Goal: Task Accomplishment & Management: Manage account settings

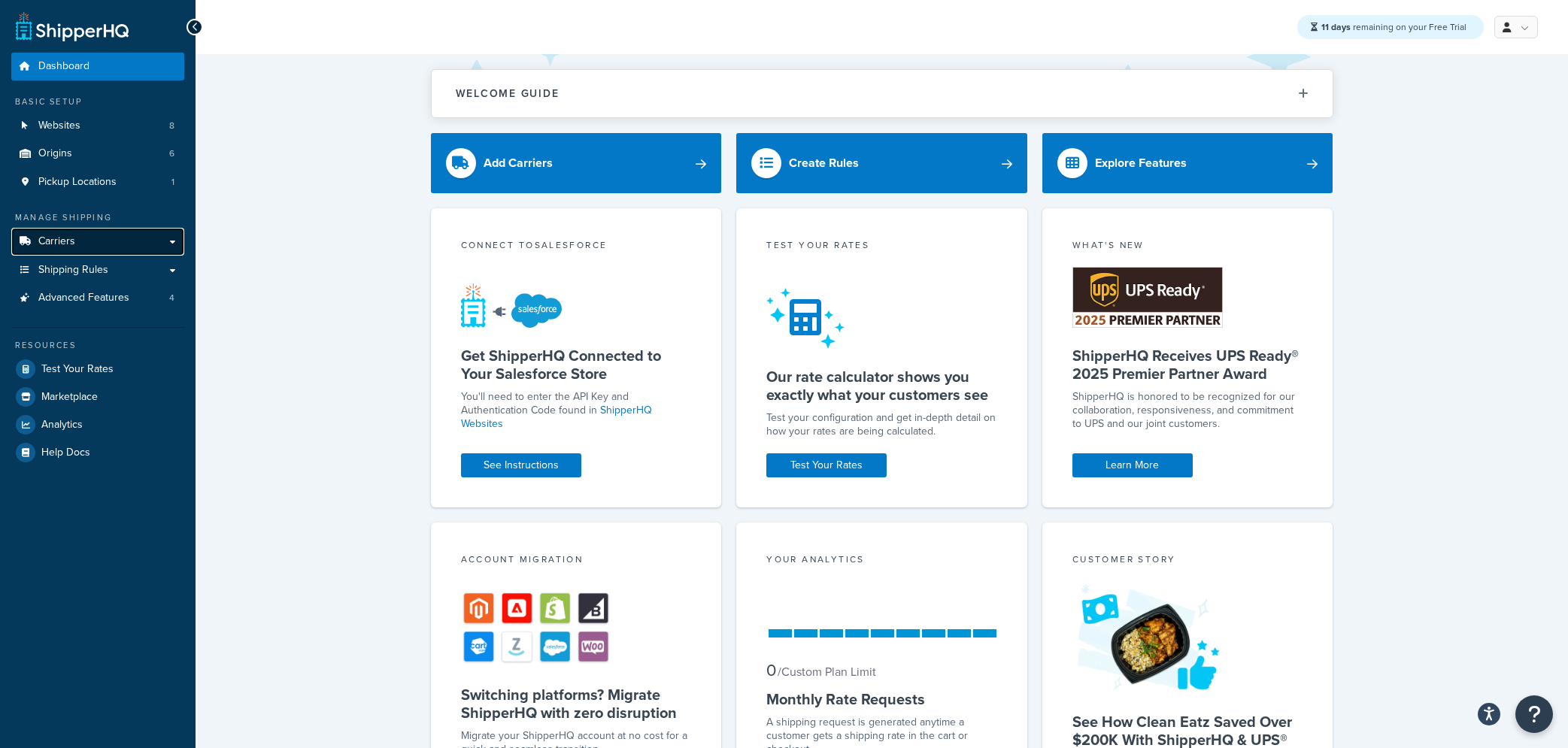
click at [178, 240] on link "Carriers" at bounding box center [98, 242] width 173 height 27
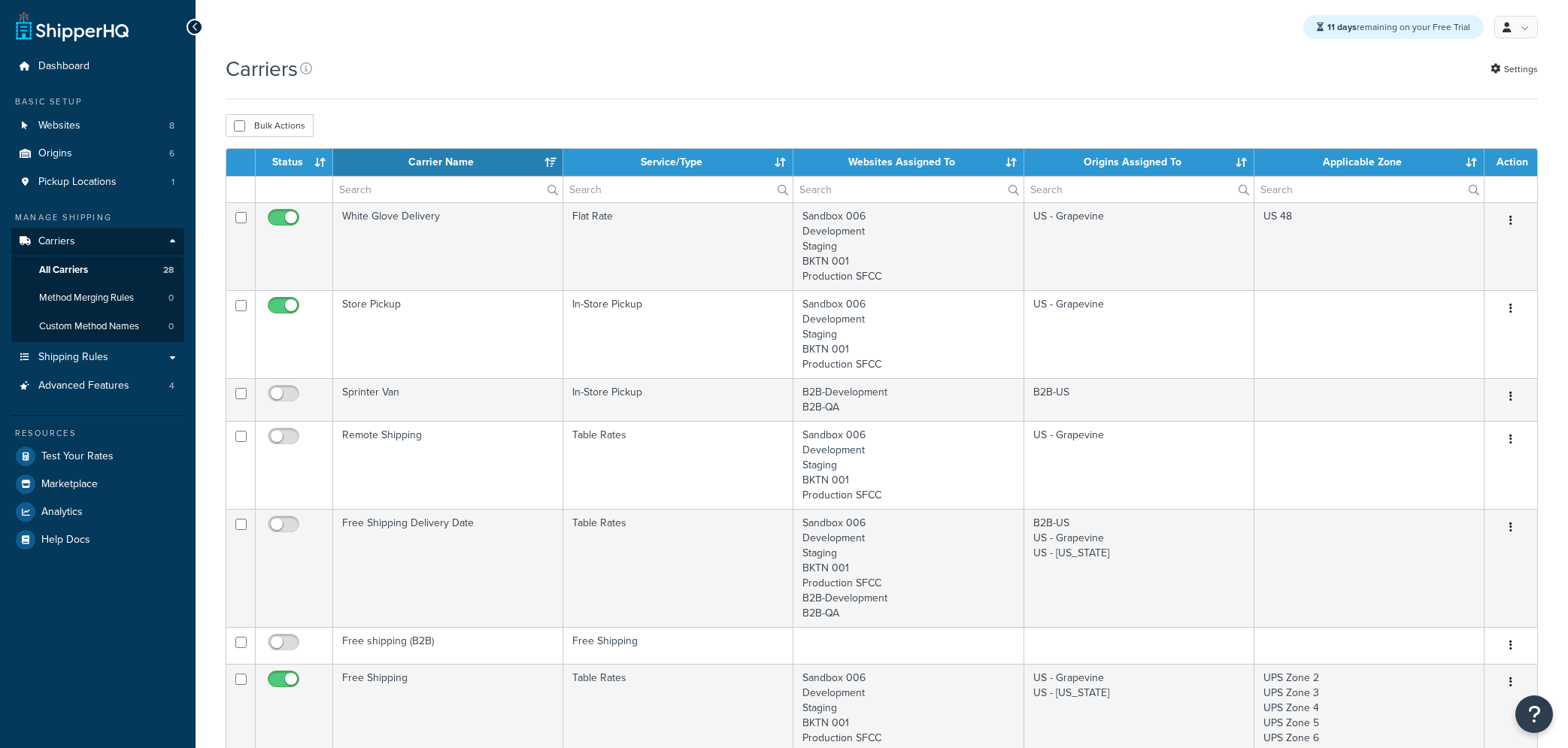
select select "15"
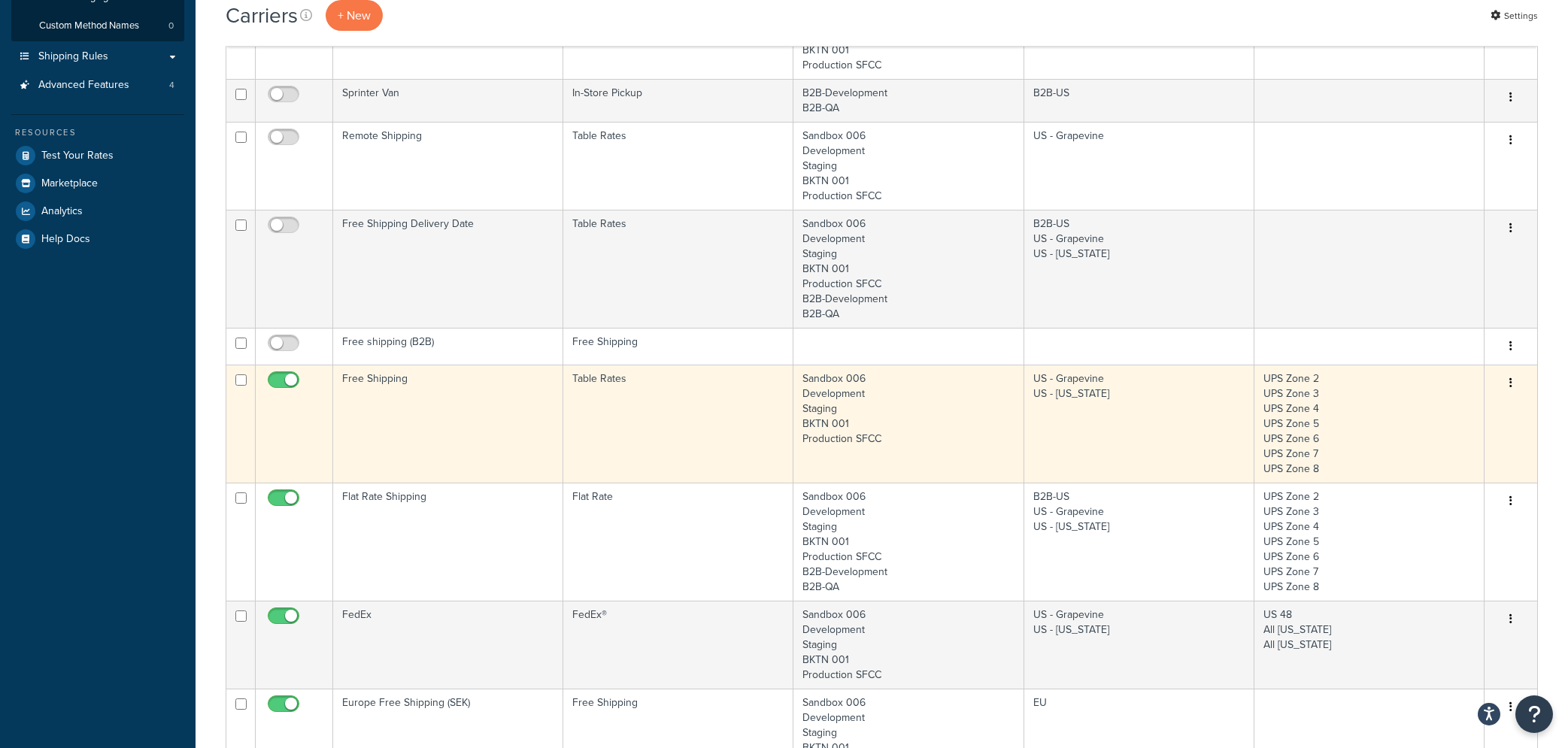
scroll to position [382, 0]
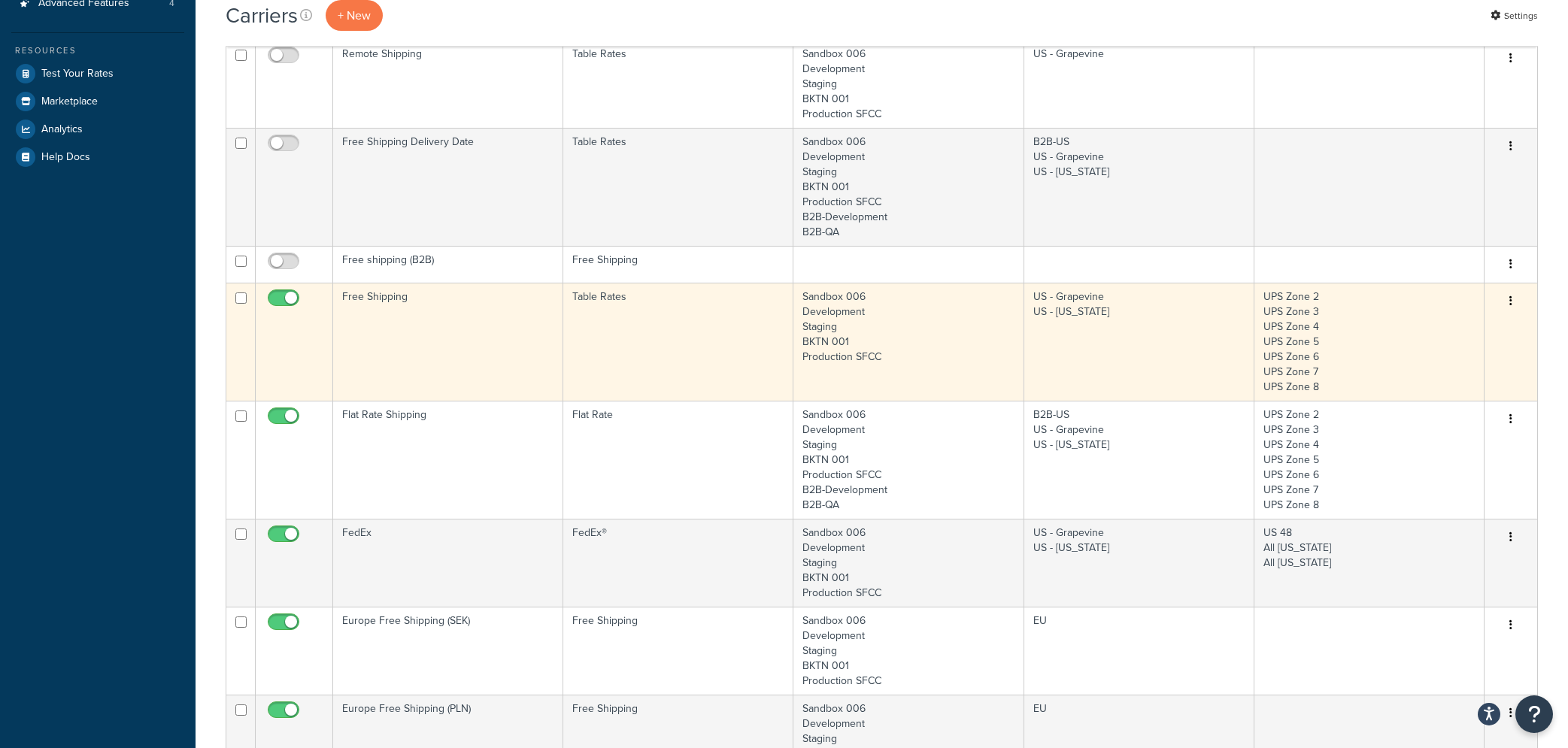
click at [412, 321] on td "Free Shipping" at bounding box center [448, 341] width 230 height 118
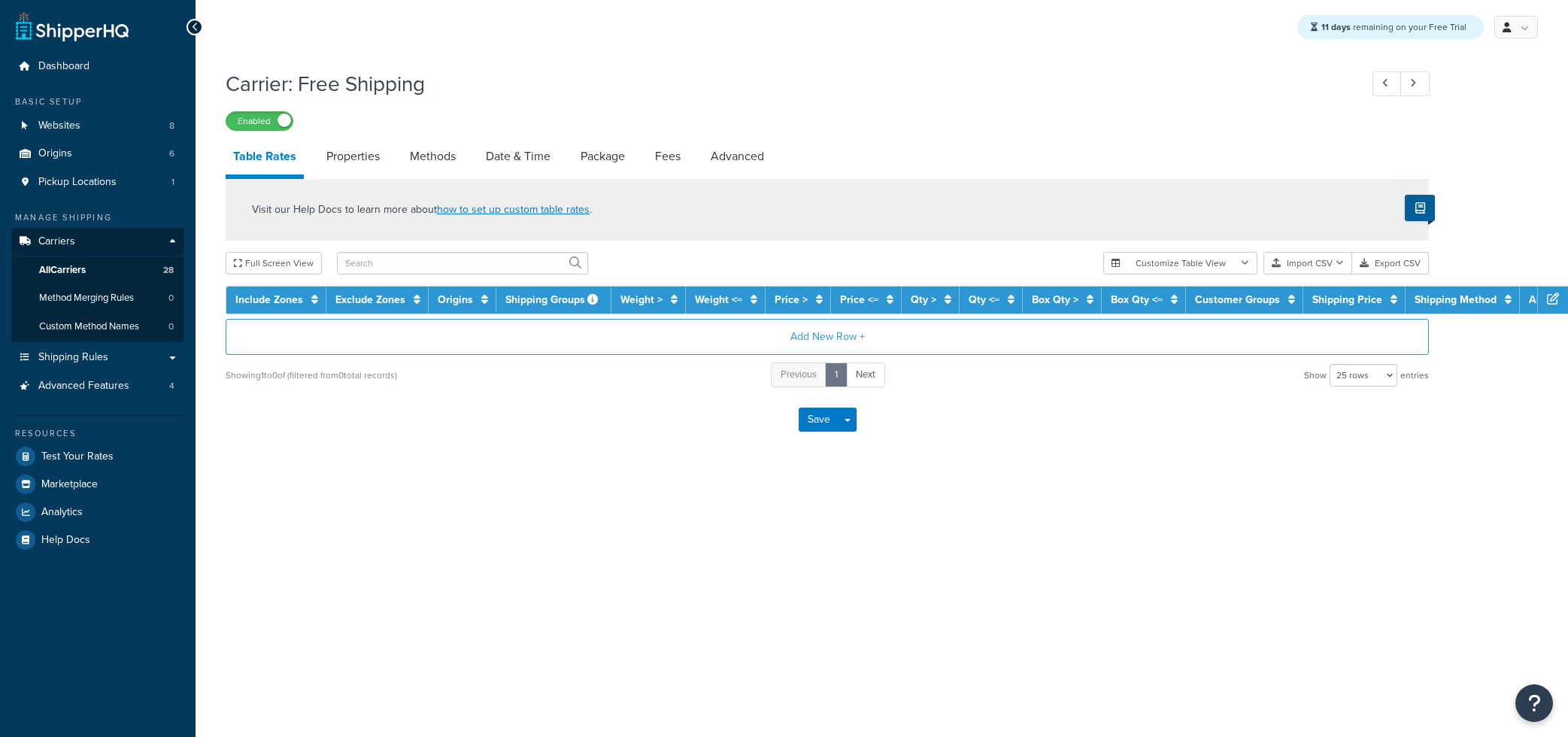
select select "25"
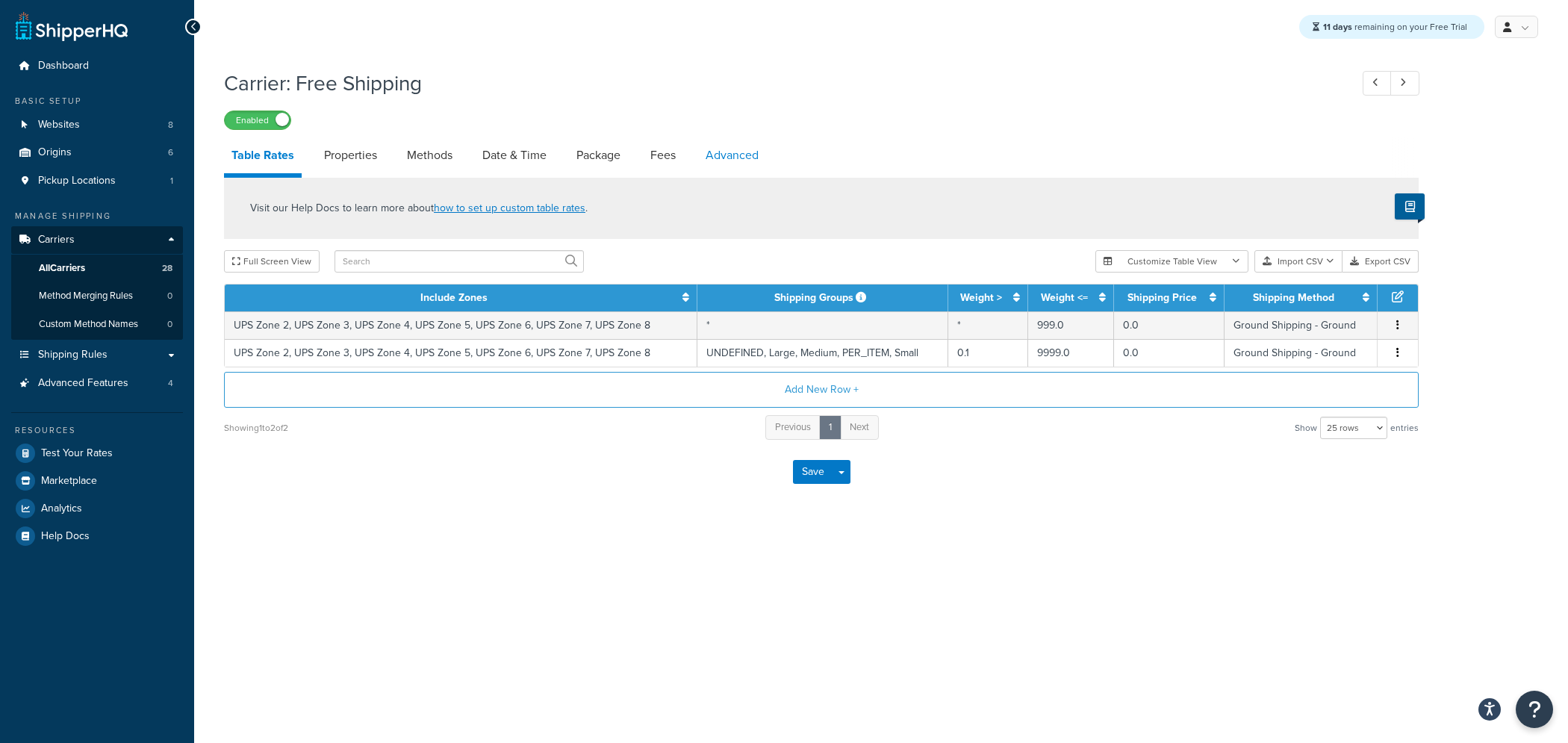
click at [737, 161] on link "Advanced" at bounding box center [732, 155] width 68 height 36
select select "false"
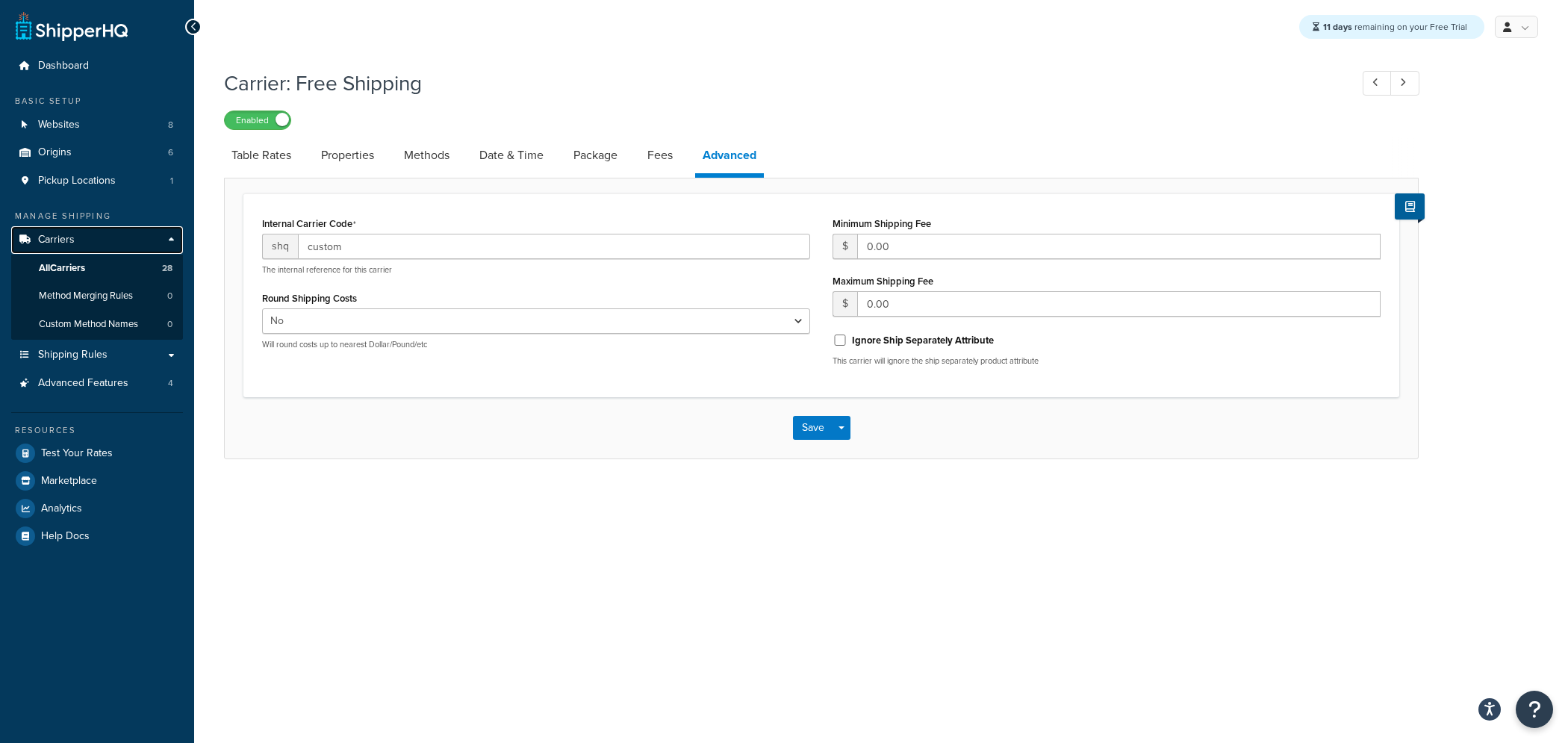
click at [69, 239] on span "Carriers" at bounding box center [56, 240] width 37 height 13
click at [66, 264] on span "All Carriers" at bounding box center [62, 268] width 47 height 13
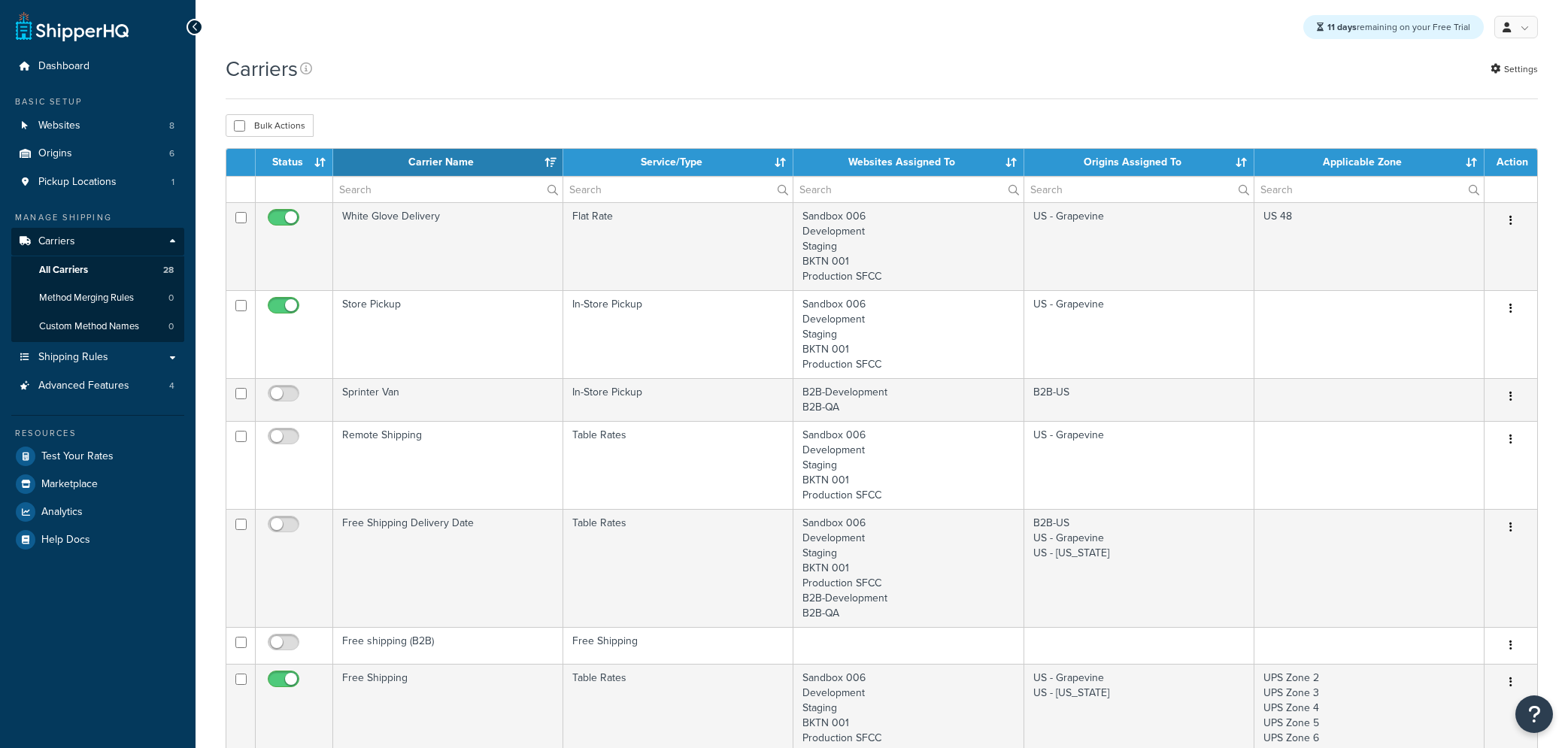
select select "15"
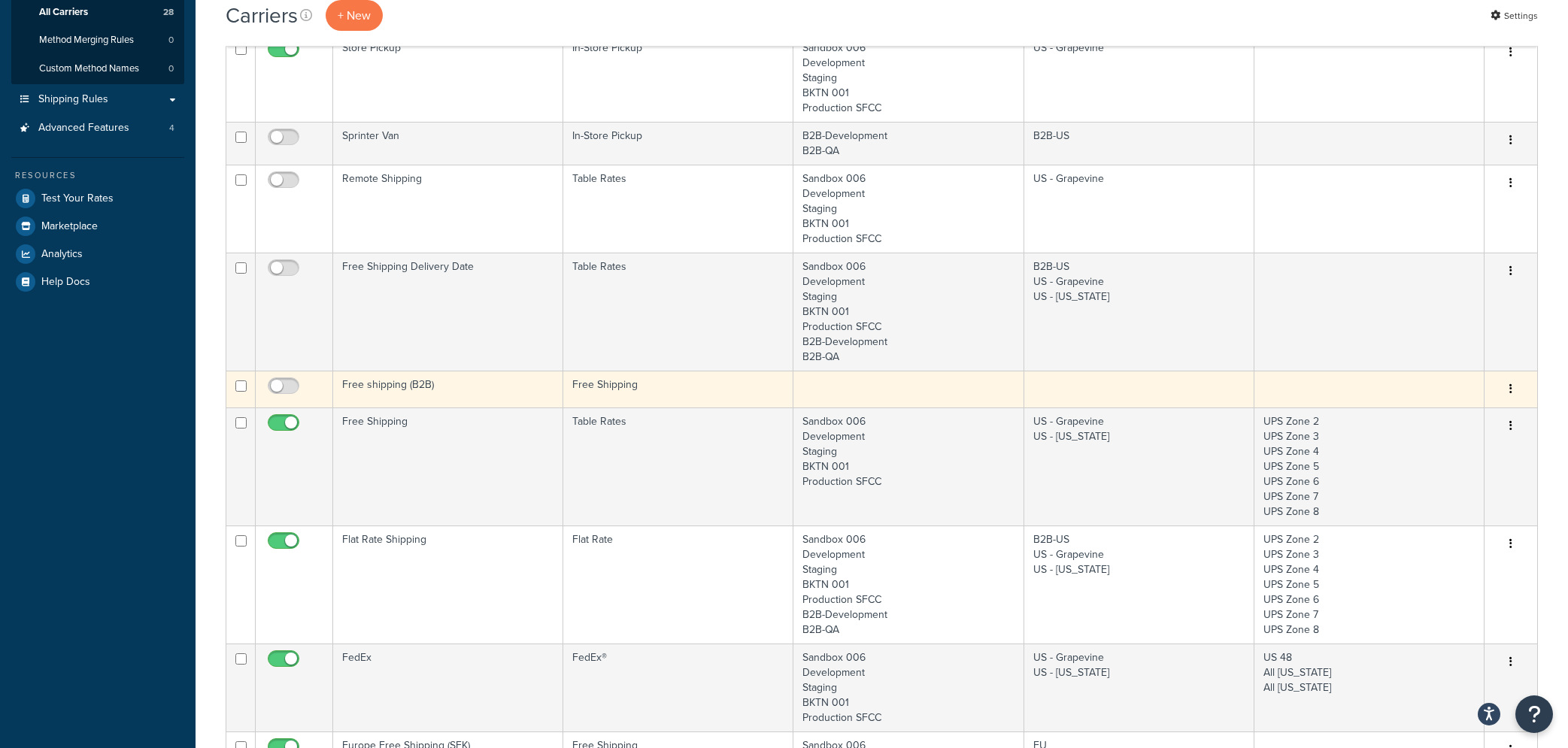
scroll to position [281, 0]
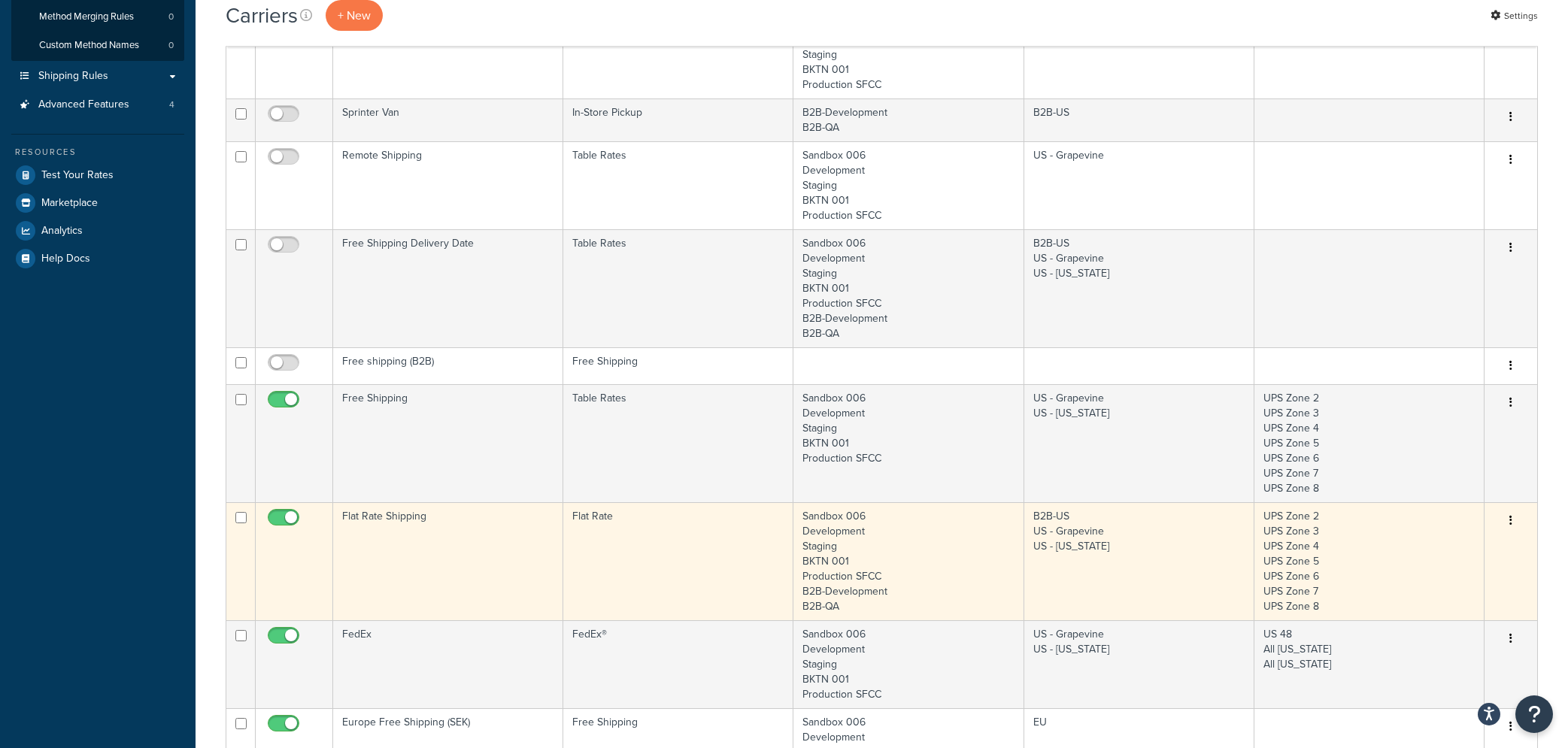
click at [396, 542] on td "Flat Rate Shipping" at bounding box center [448, 561] width 230 height 118
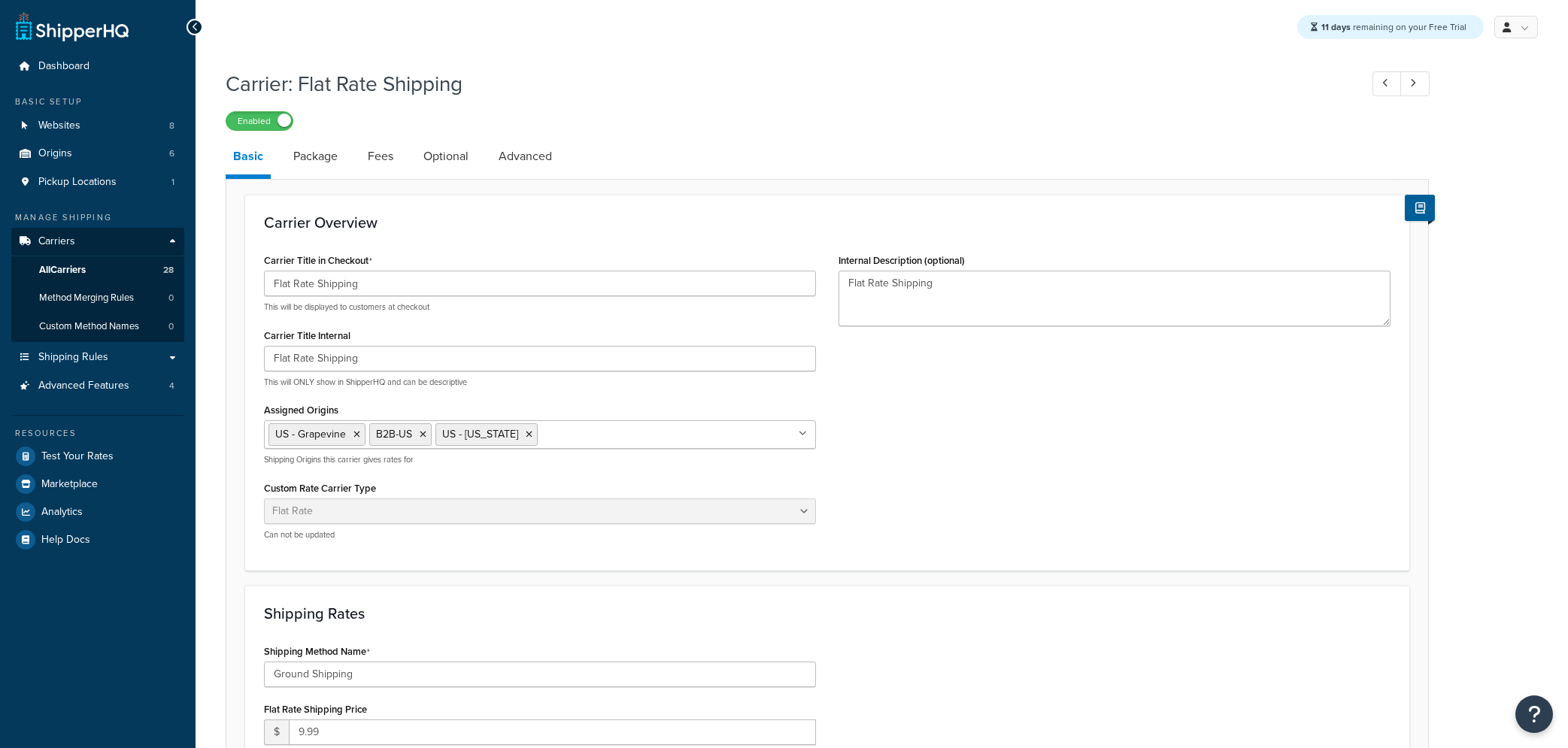
select select "flat"
click at [307, 153] on link "Package" at bounding box center [315, 156] width 59 height 36
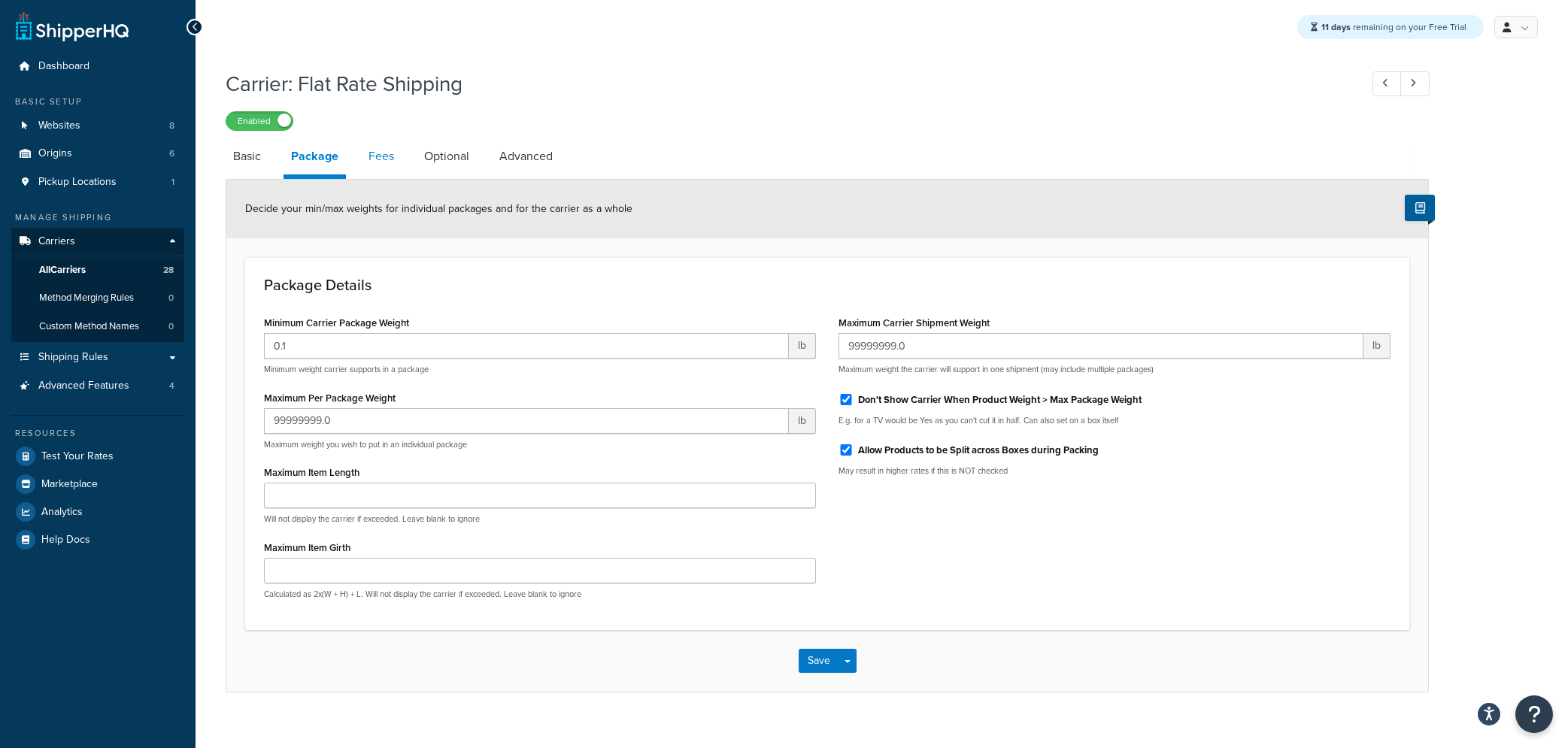
click at [385, 157] on link "Fees" at bounding box center [381, 156] width 40 height 36
select select "AFTER"
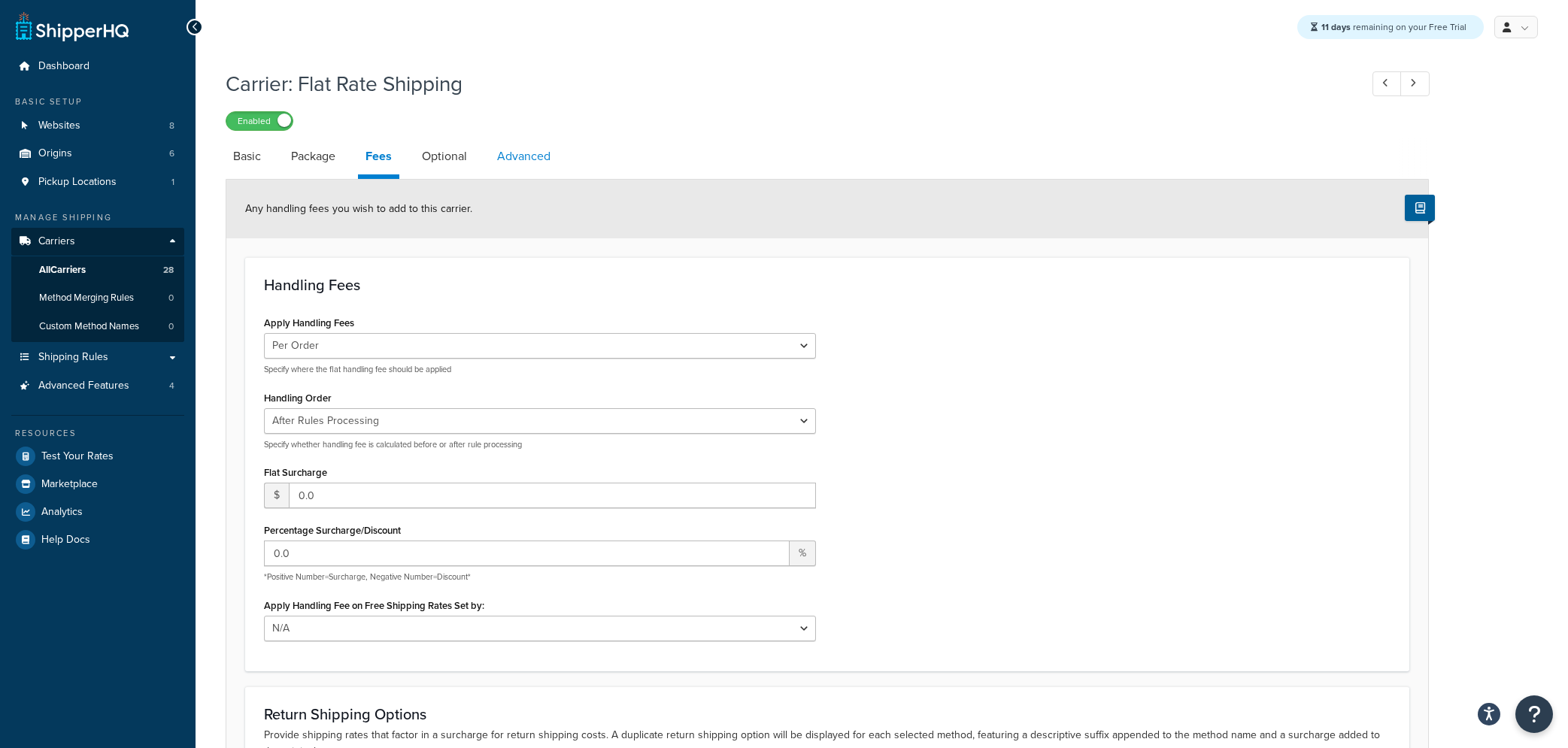
click at [536, 165] on link "Advanced" at bounding box center [523, 156] width 69 height 36
select select "false"
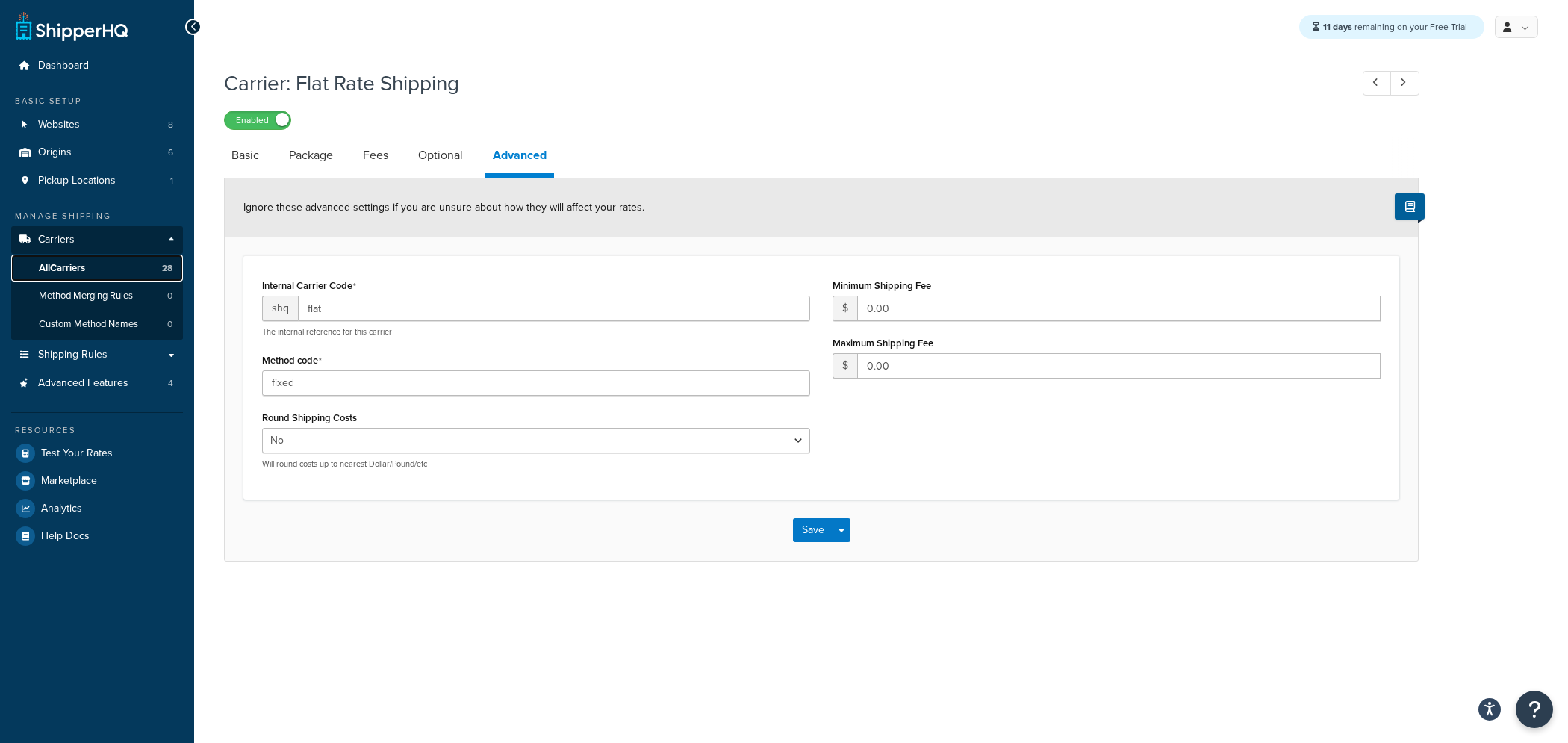
click at [92, 267] on link "All Carriers 28" at bounding box center [97, 268] width 172 height 27
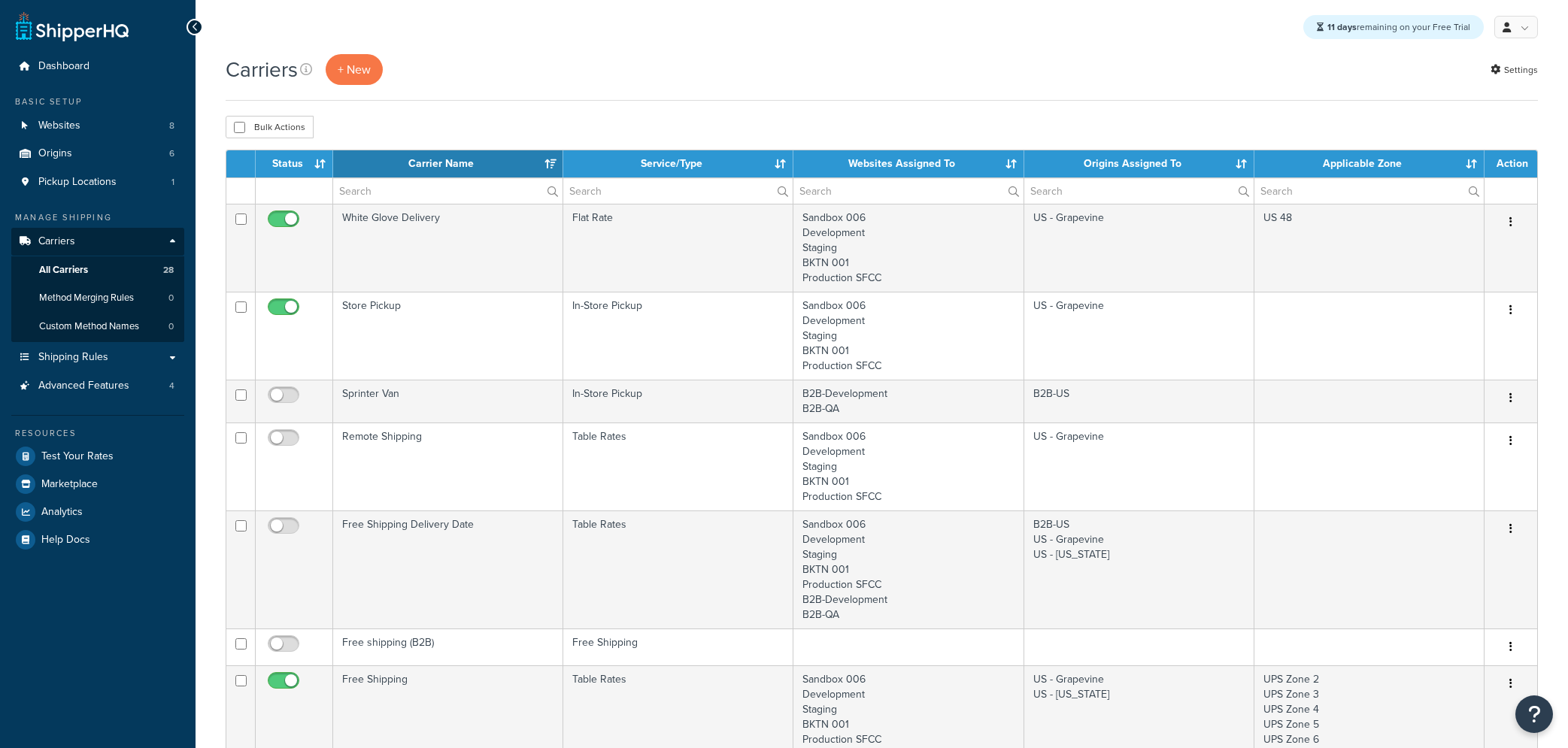
select select "15"
click at [82, 363] on span "Shipping Rules" at bounding box center [73, 357] width 70 height 13
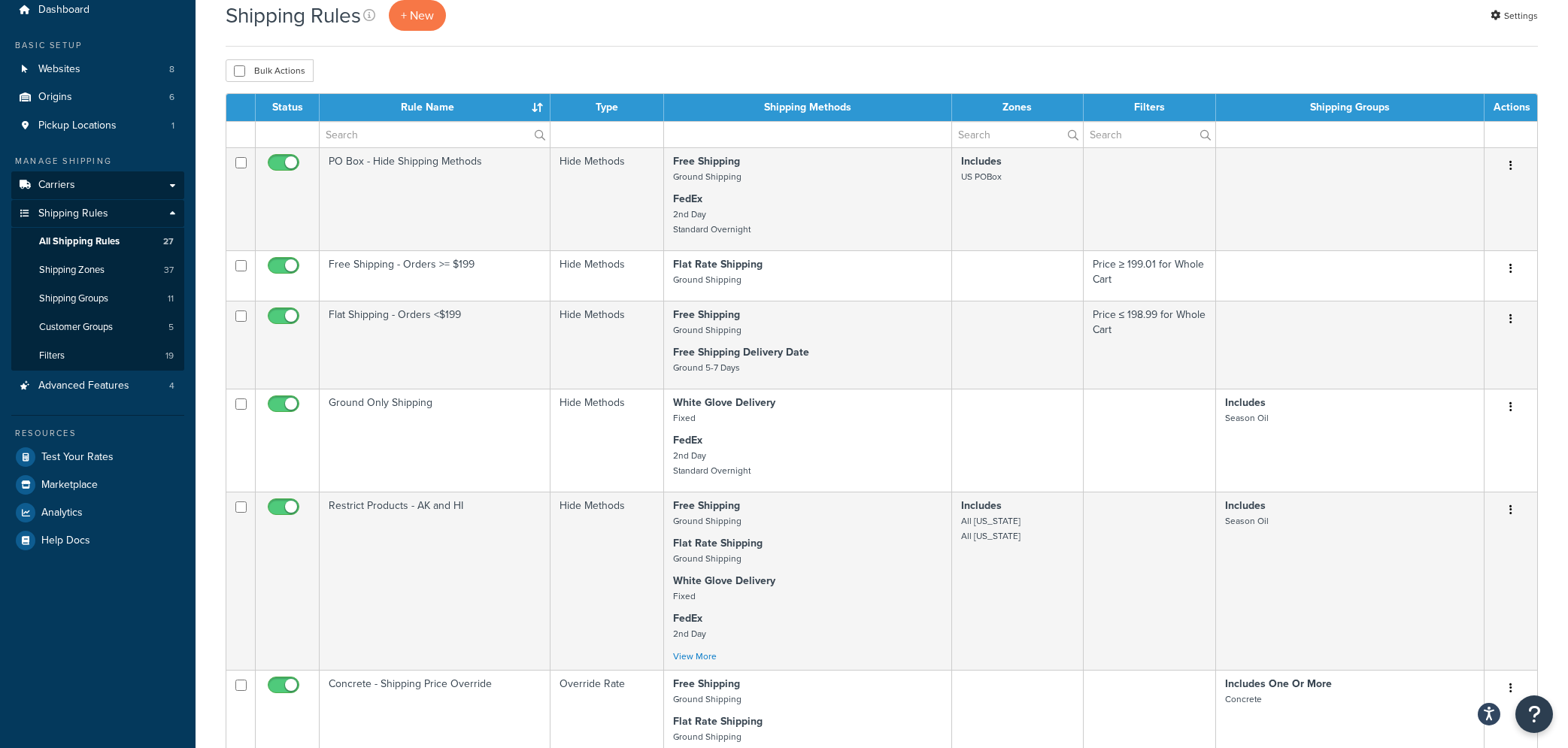
scroll to position [57, 0]
click at [172, 188] on link "Carriers" at bounding box center [98, 184] width 173 height 27
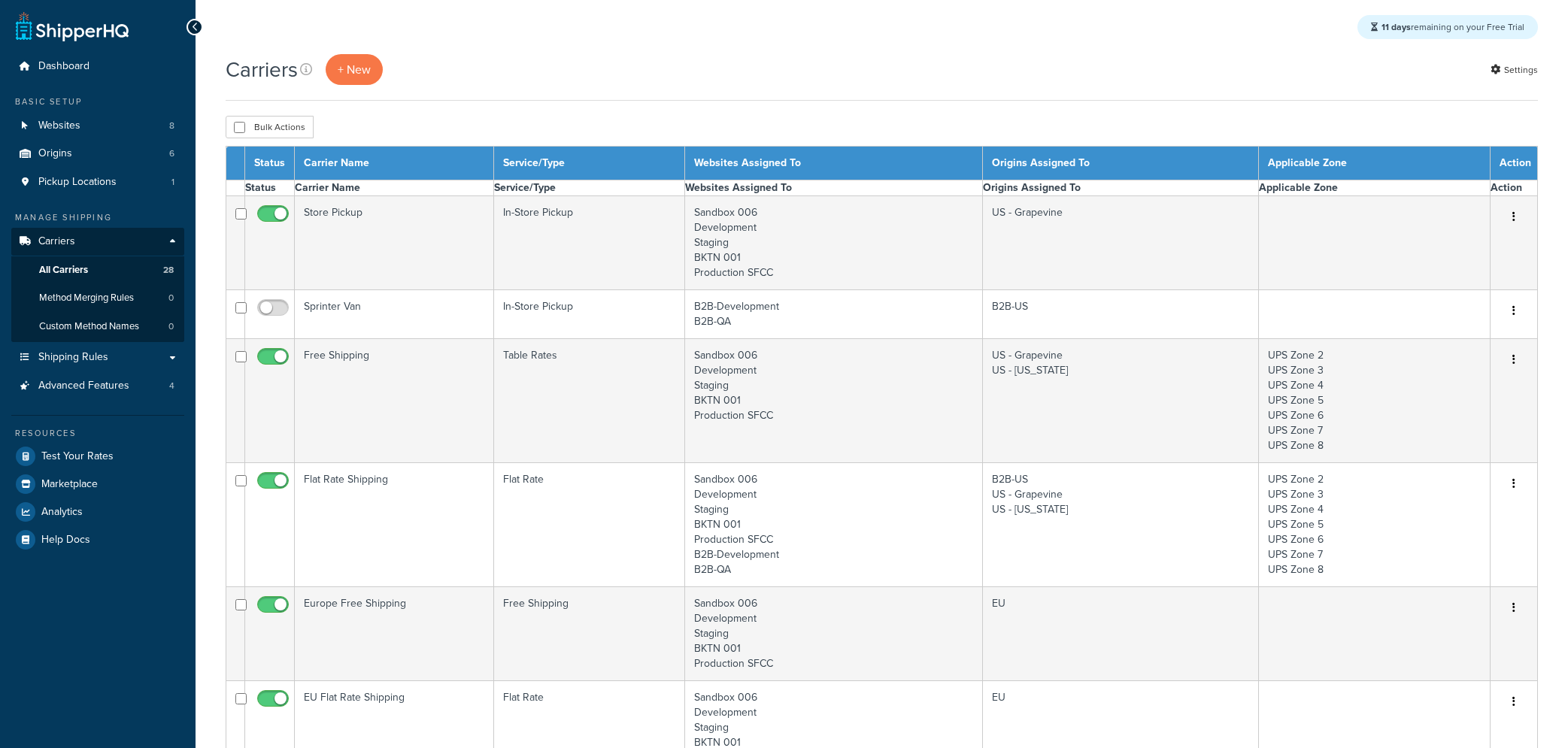
select select "15"
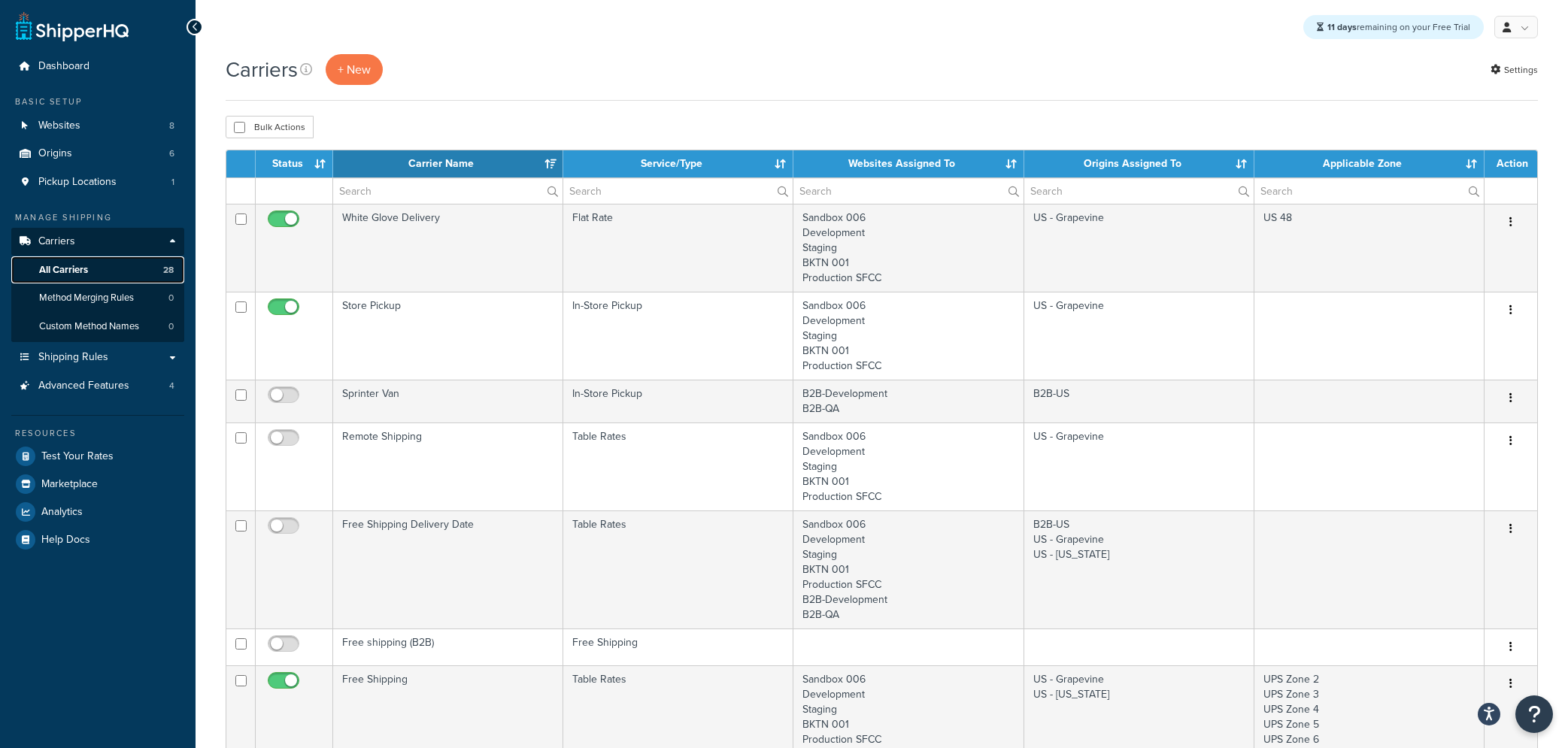
click at [60, 269] on span "All Carriers" at bounding box center [63, 270] width 49 height 13
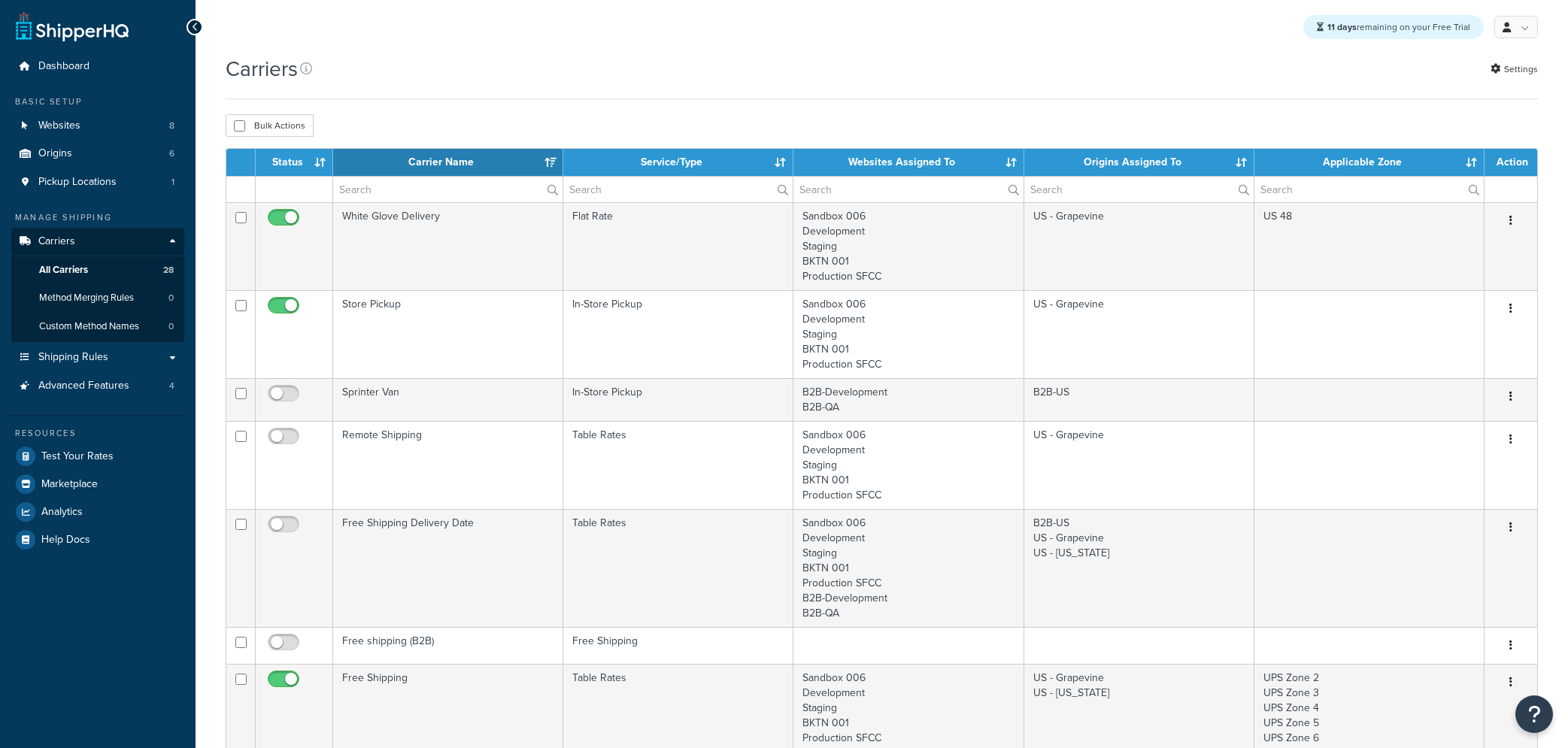
select select "15"
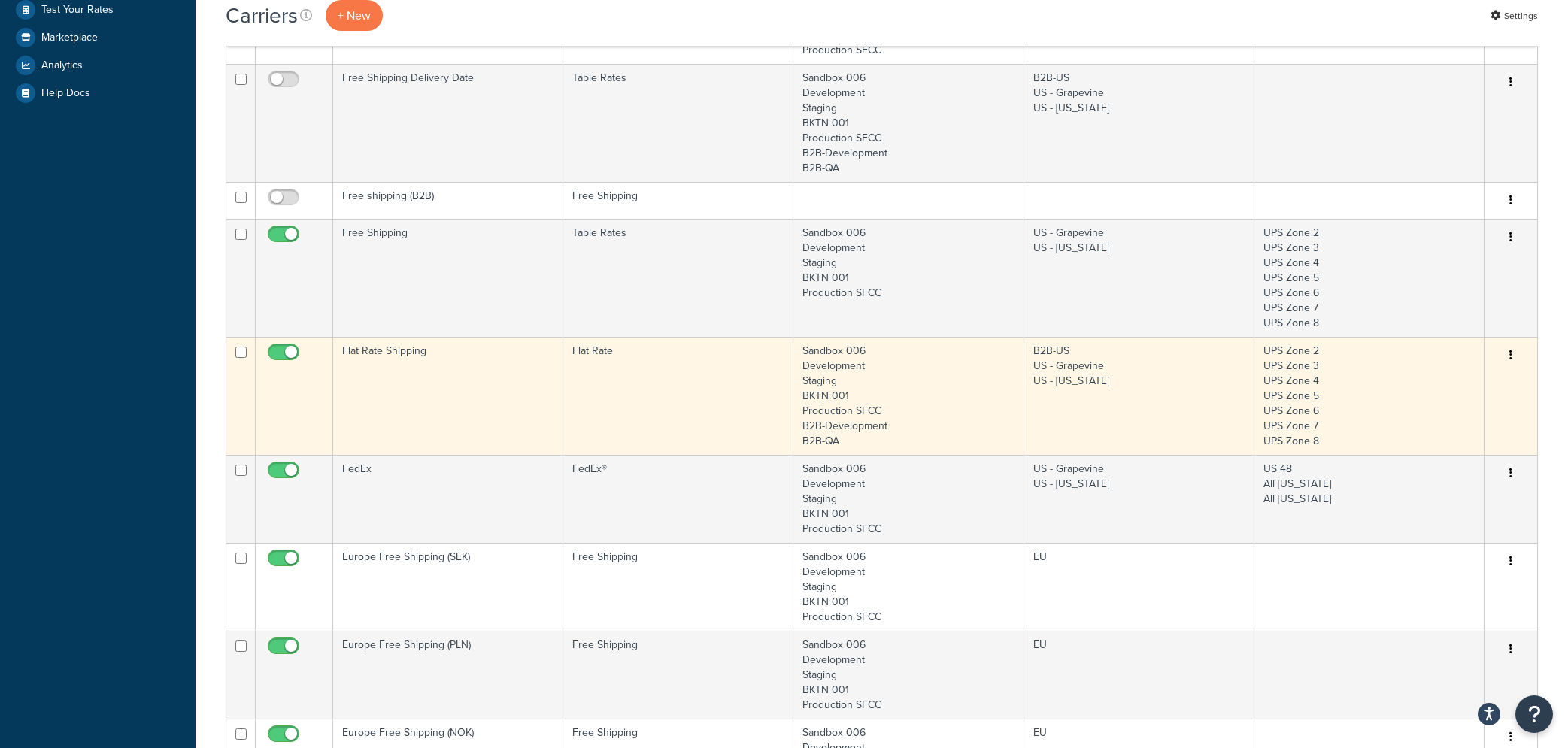
scroll to position [442, 0]
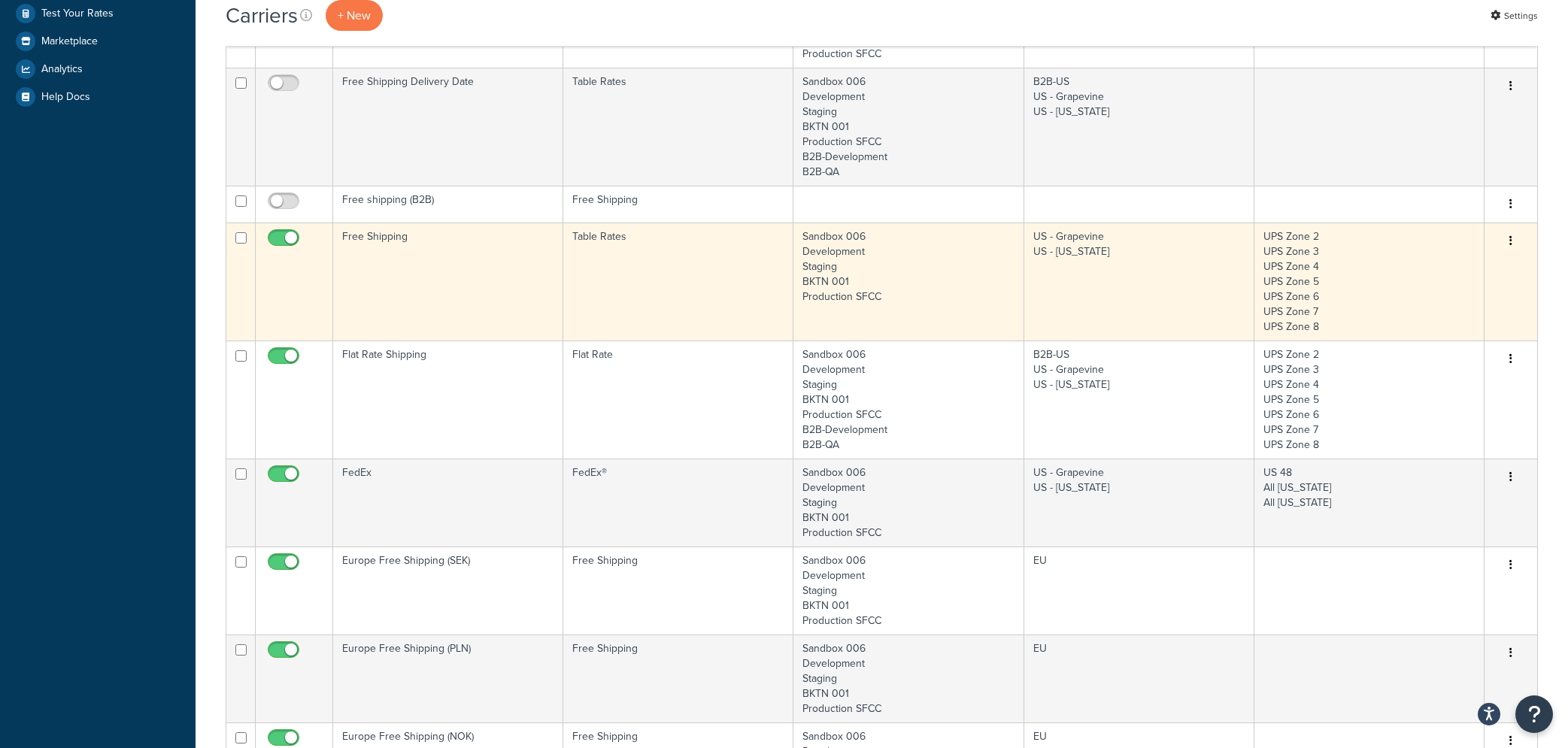
click at [428, 244] on td "Free Shipping" at bounding box center [448, 281] width 230 height 118
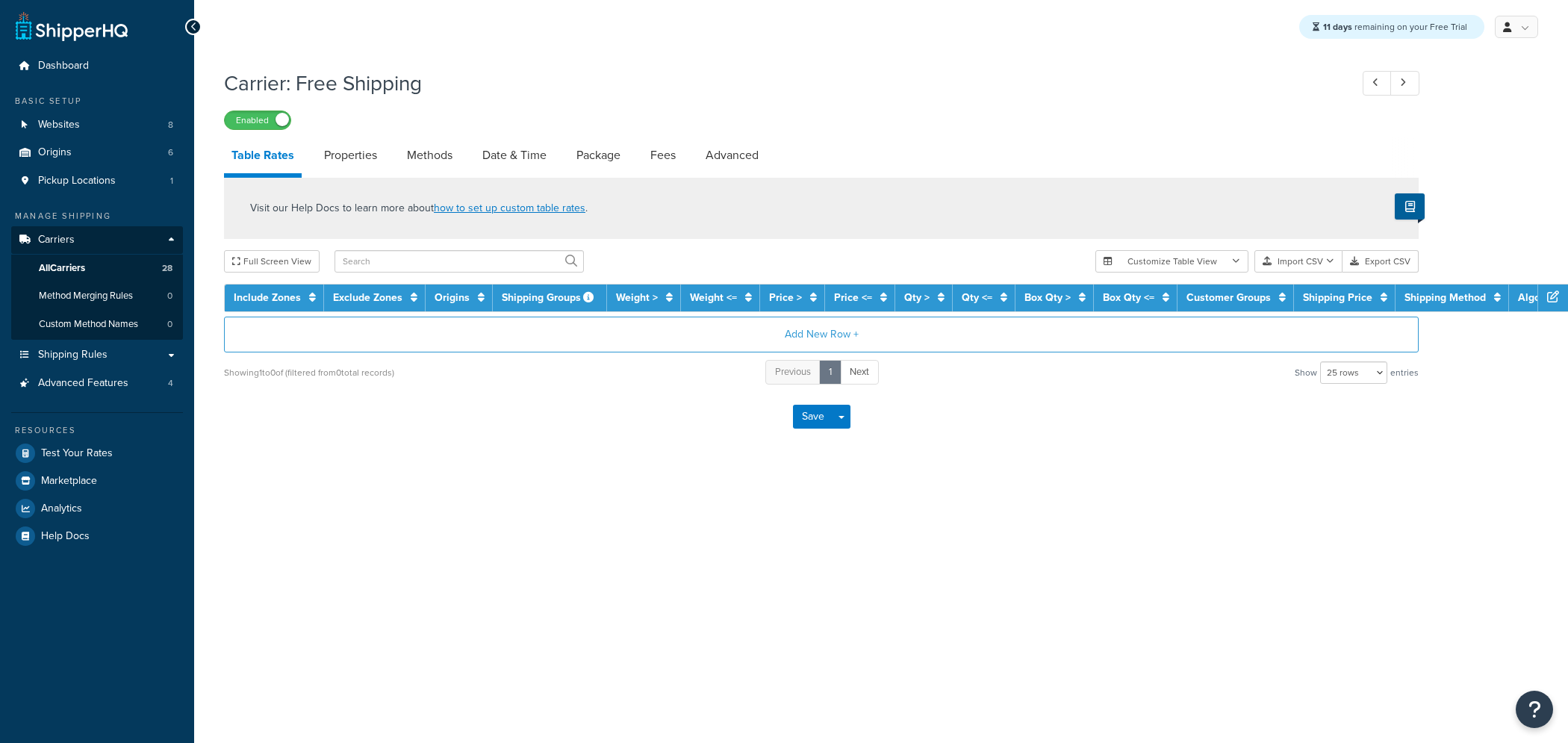
select select "25"
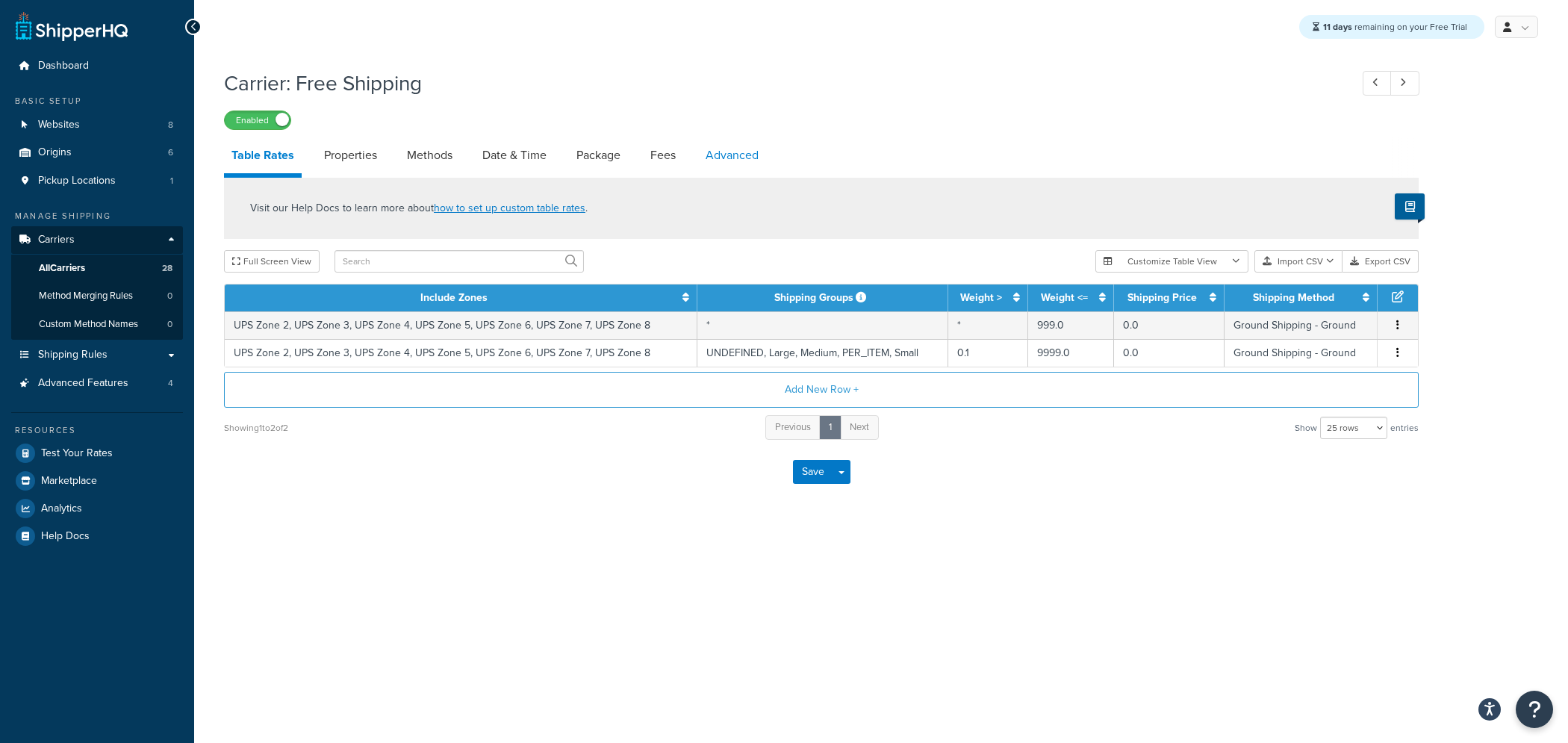
click at [757, 159] on link "Advanced" at bounding box center [732, 155] width 68 height 36
select select "false"
